Goal: Information Seeking & Learning: Learn about a topic

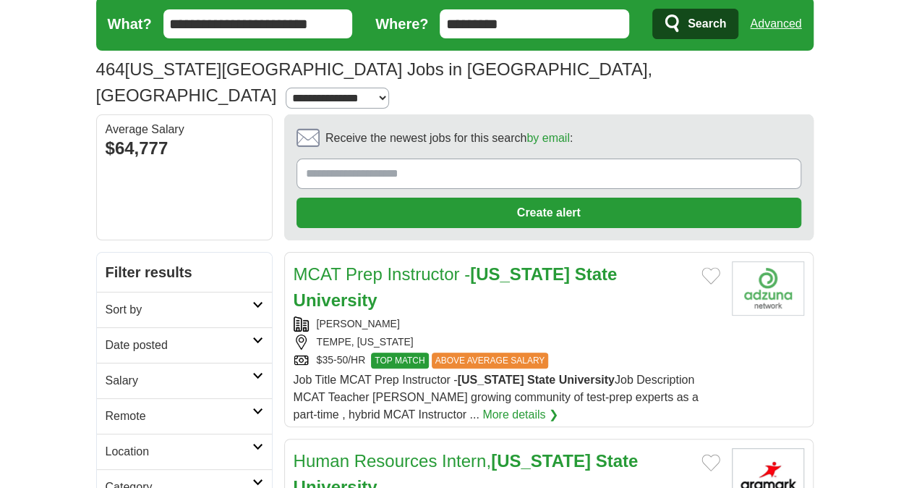
scroll to position [289, 0]
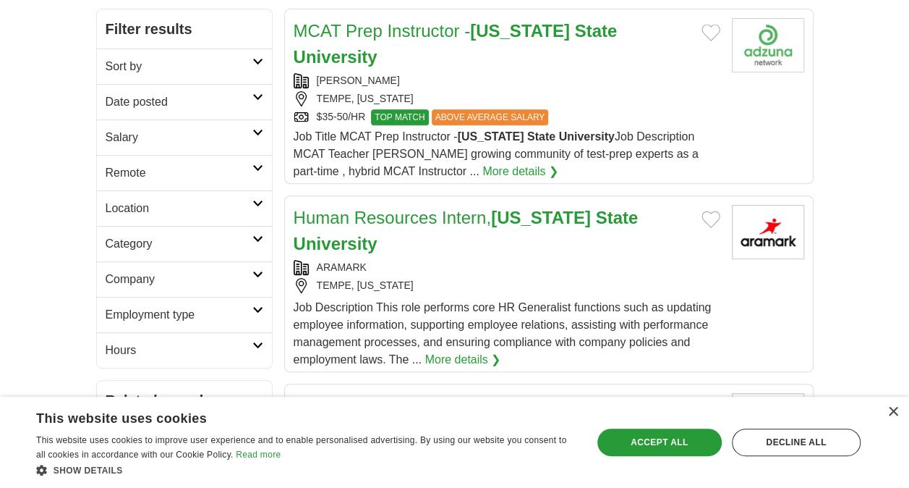
scroll to position [72, 0]
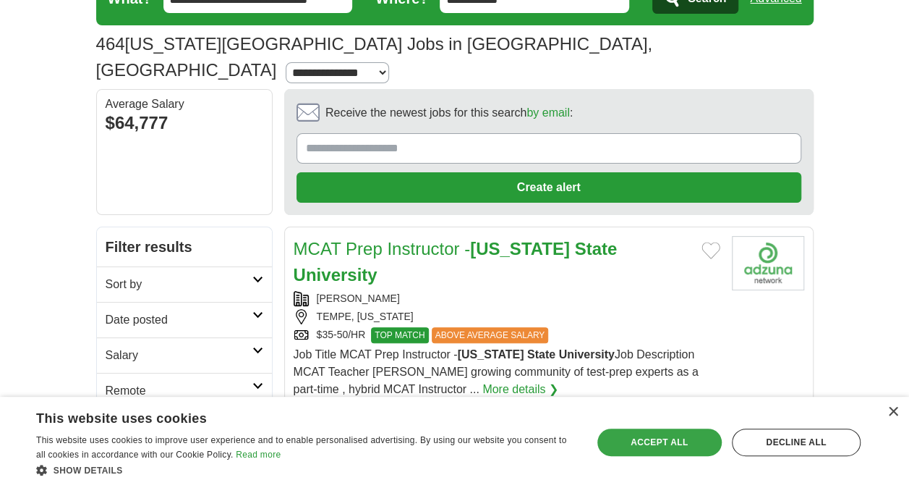
click at [644, 451] on div "Accept all" at bounding box center [659, 441] width 124 height 27
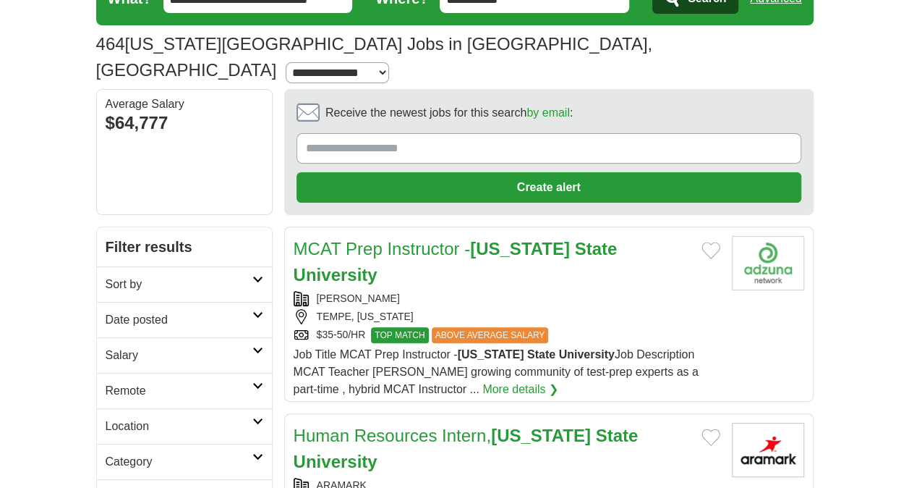
click at [166, 276] on h2 "Sort by" at bounding box center [179, 284] width 147 height 17
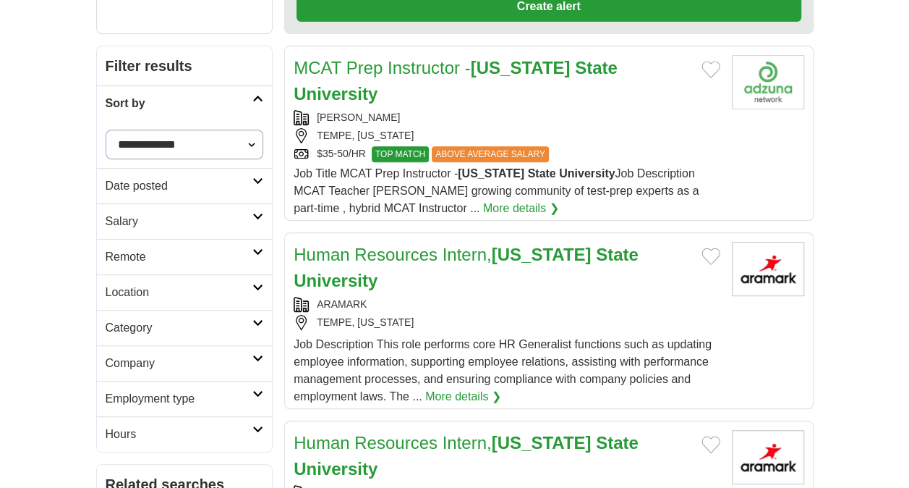
scroll to position [434, 0]
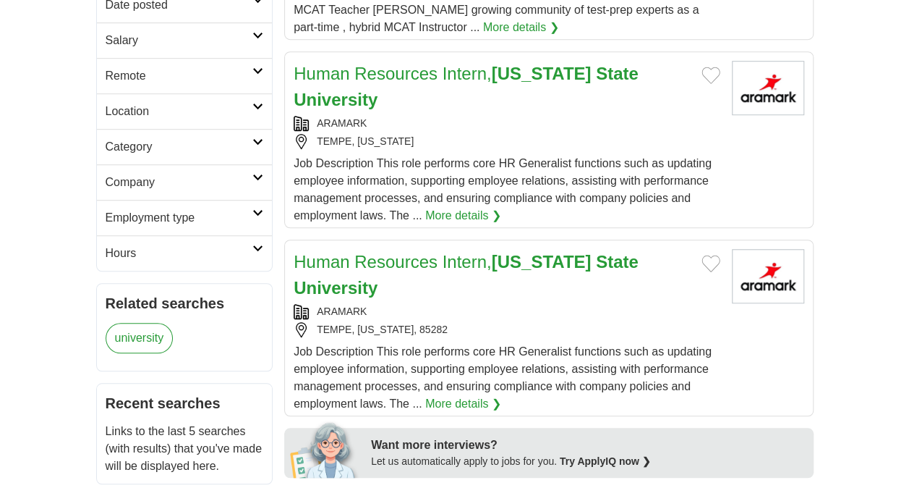
click at [182, 209] on h2 "Employment type" at bounding box center [180, 217] width 148 height 17
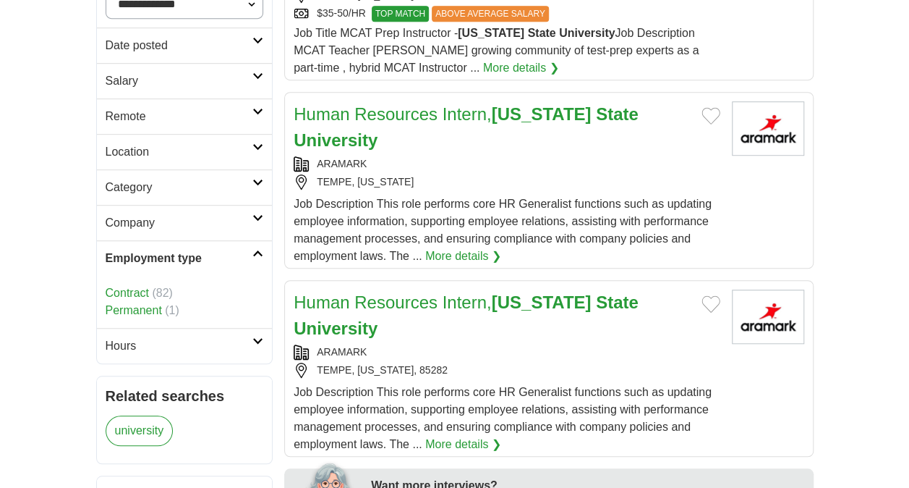
scroll to position [362, 0]
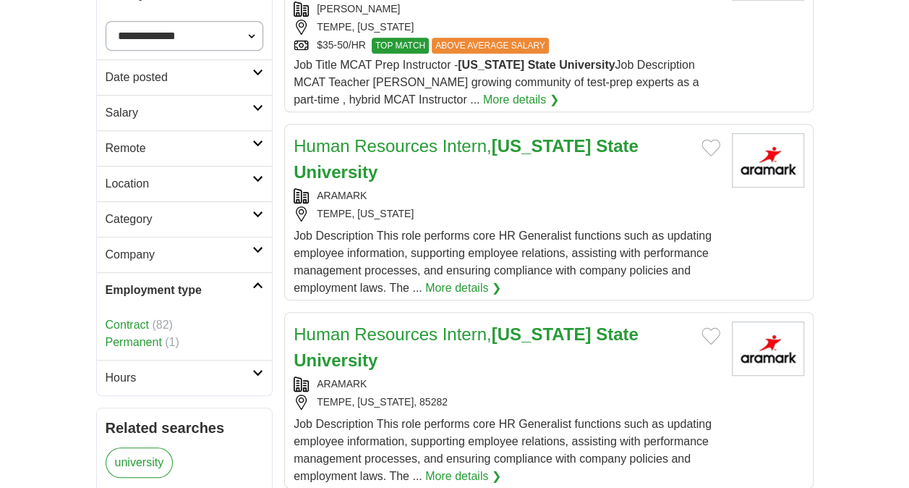
click at [175, 169] on link "Location" at bounding box center [185, 183] width 176 height 35
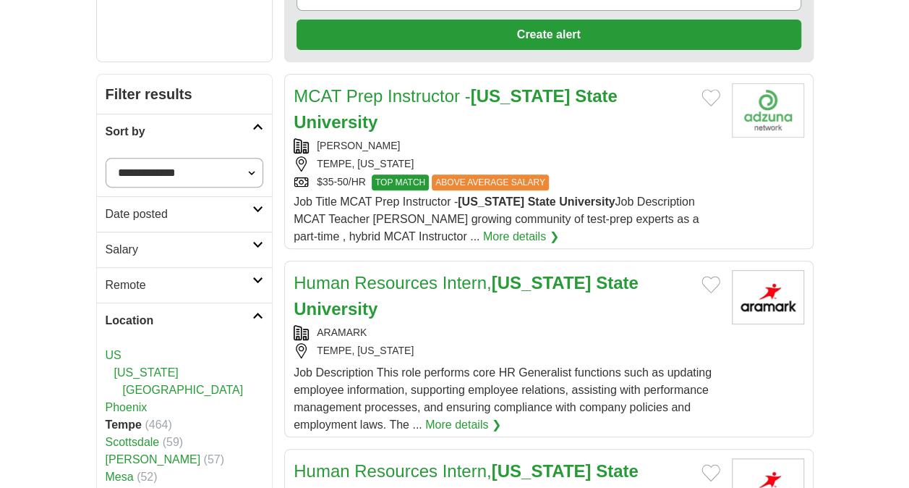
scroll to position [0, 0]
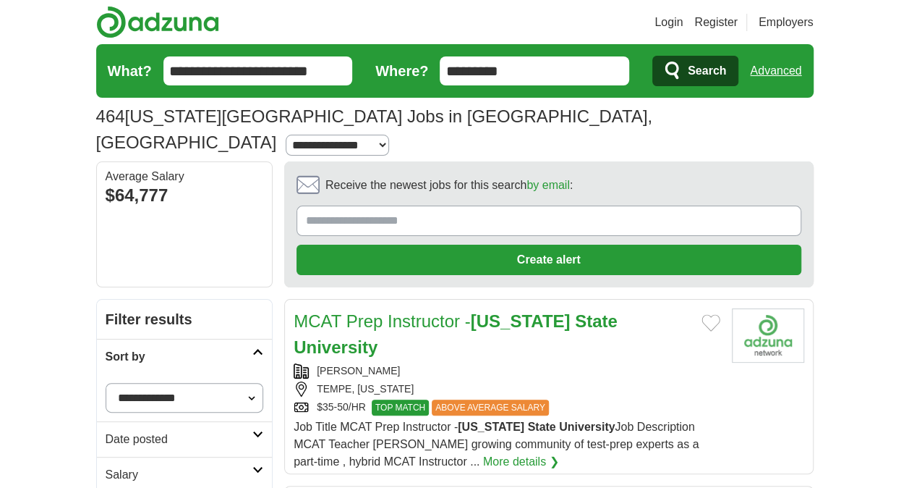
click at [329, 77] on input "**********" at bounding box center [258, 70] width 190 height 29
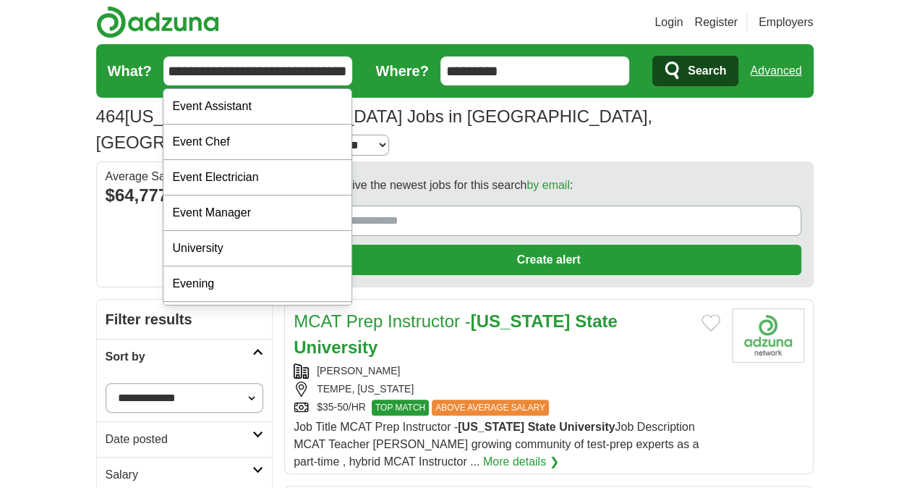
scroll to position [0, 25]
type input "**********"
click at [652, 56] on button "Search" at bounding box center [695, 71] width 86 height 30
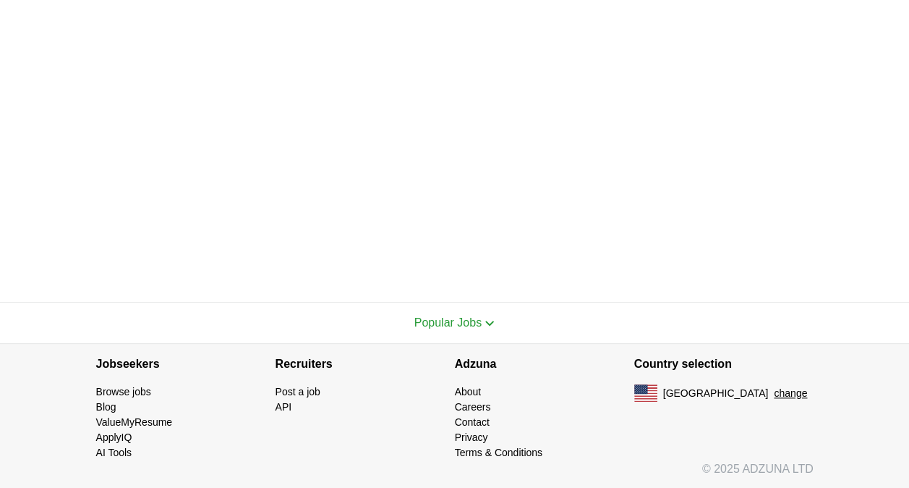
scroll to position [631, 0]
